Goal: Complete application form

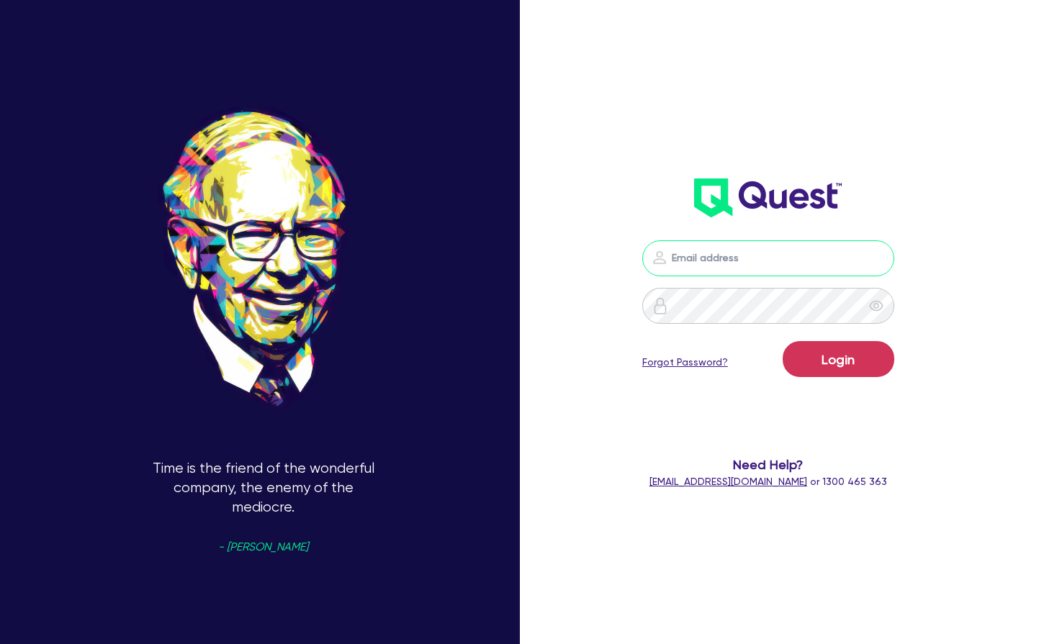
type input "[PERSON_NAME][EMAIL_ADDRESS][PERSON_NAME][DOMAIN_NAME]"
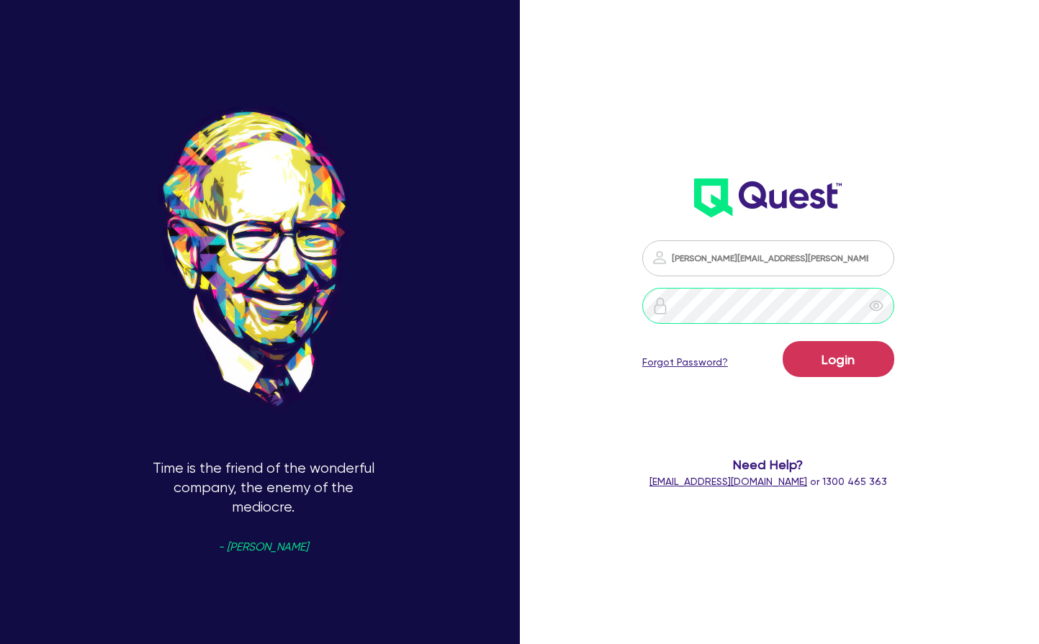
click at [838, 359] on button "Login" at bounding box center [839, 359] width 112 height 36
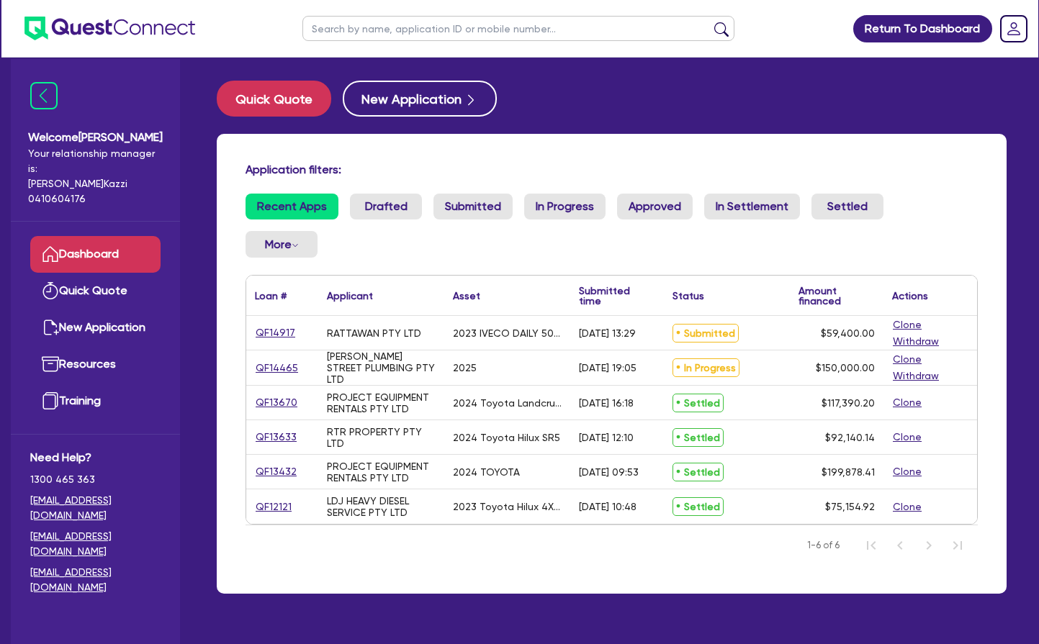
click at [277, 331] on link "QF14917" at bounding box center [275, 333] width 41 height 17
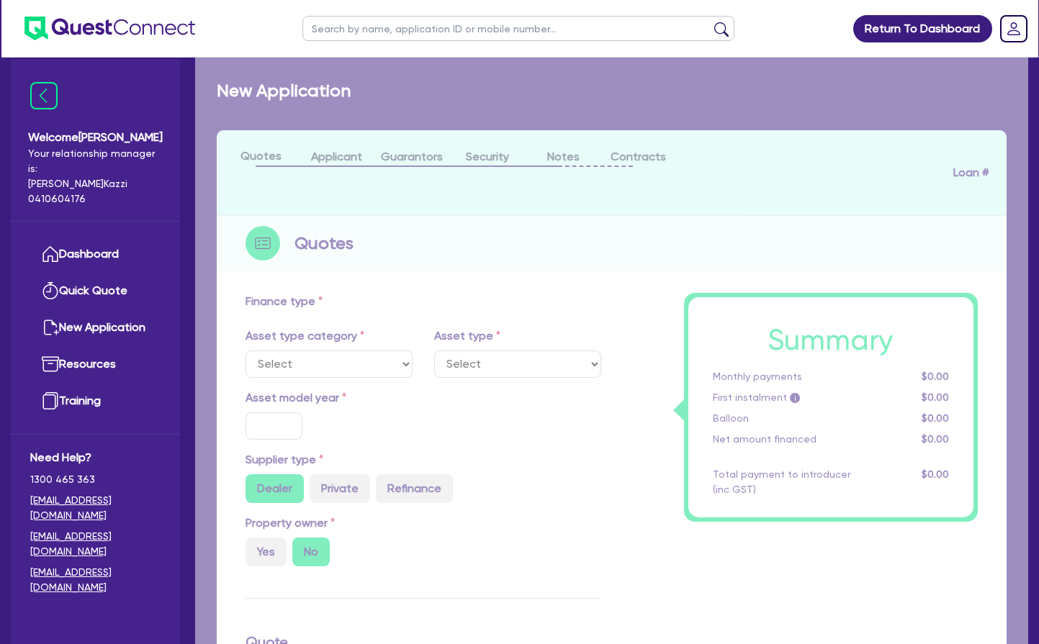
select select "CARS_AND_LIGHT_TRUCKS"
type input "2023"
radio input "false"
radio input "true"
type input "66,000"
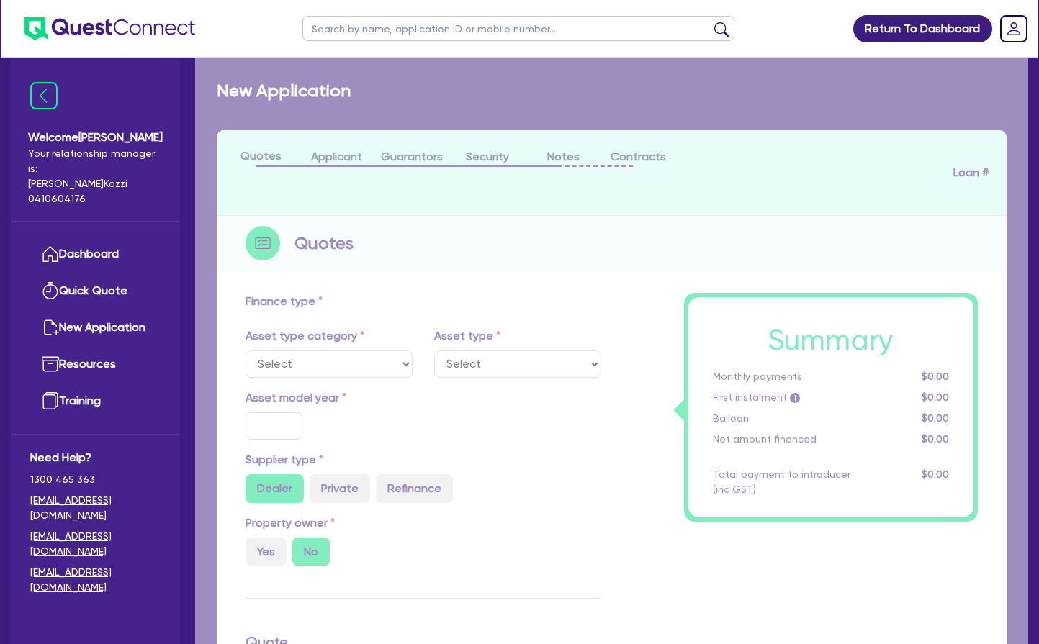
type input "6,600"
type input "4"
type input "2,376"
type input "10.49"
select select "VANS_AND_UTES"
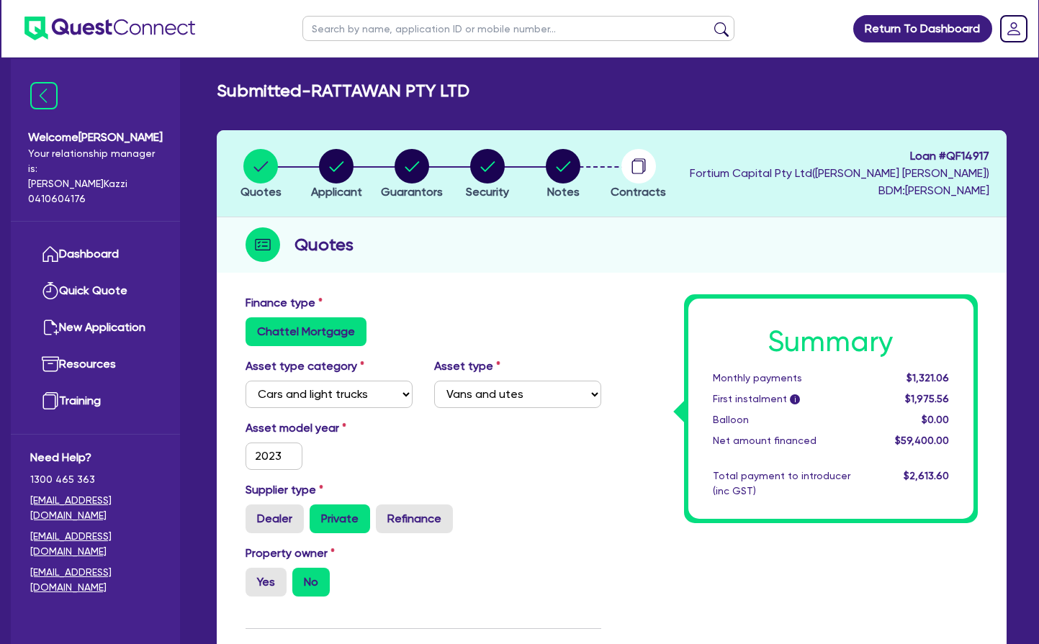
click at [564, 165] on circle "button" at bounding box center [563, 166] width 35 height 35
select select "Other"
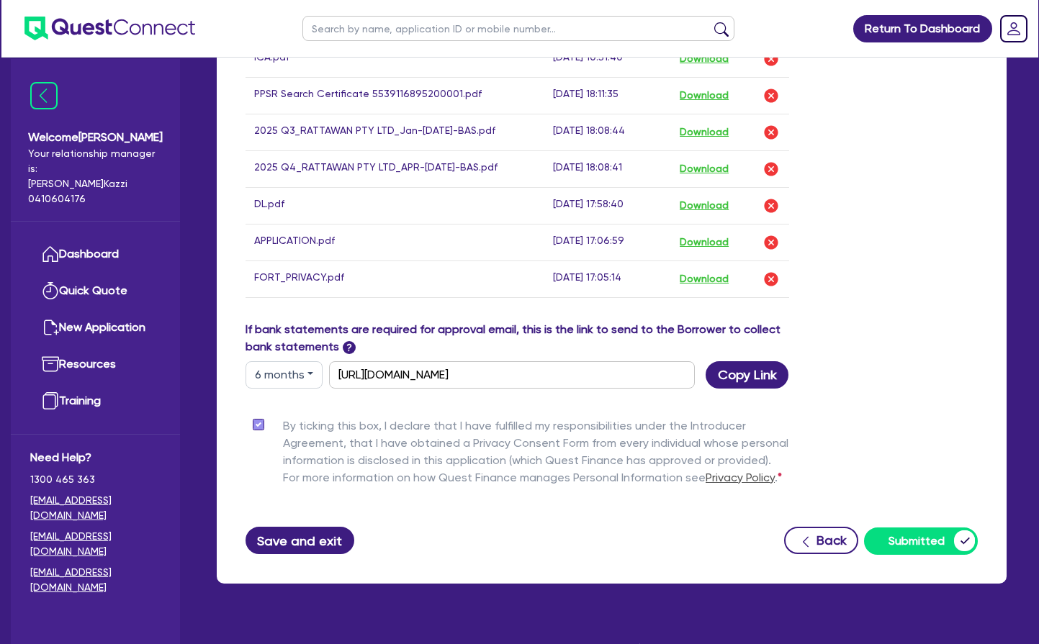
scroll to position [952, 0]
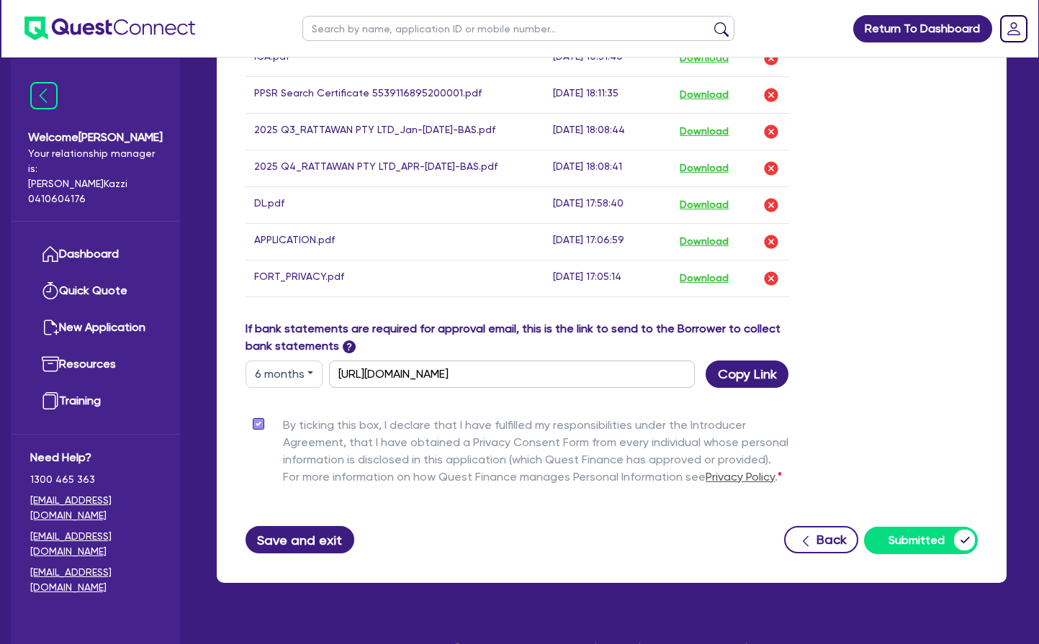
click at [302, 539] on button "Save and exit" at bounding box center [300, 539] width 109 height 27
